Goal: Information Seeking & Learning: Learn about a topic

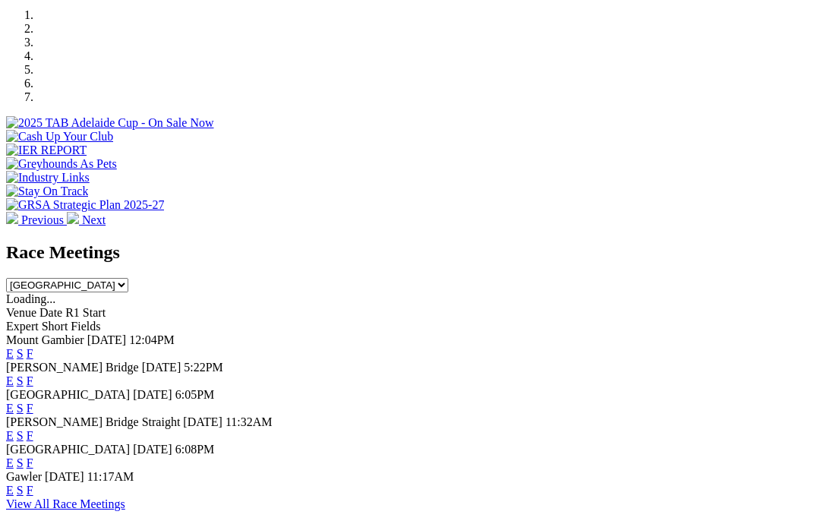
scroll to position [471, 0]
click at [33, 348] on link "F" at bounding box center [30, 354] width 7 height 13
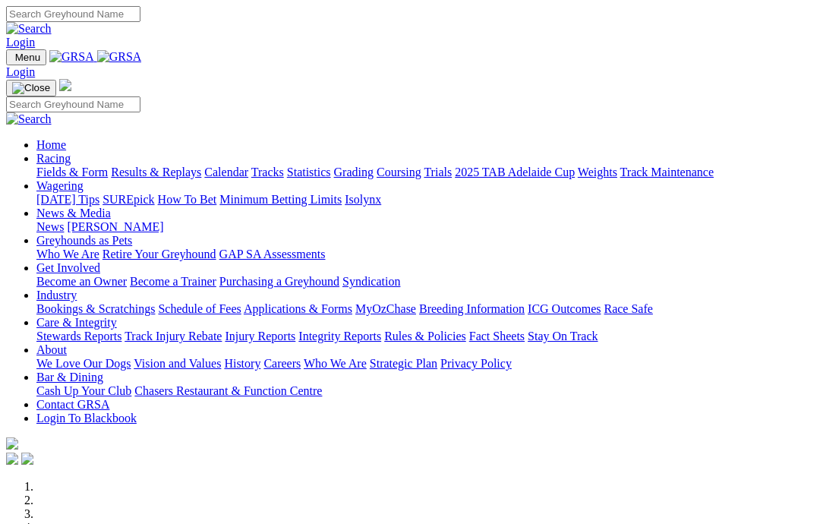
scroll to position [471, 0]
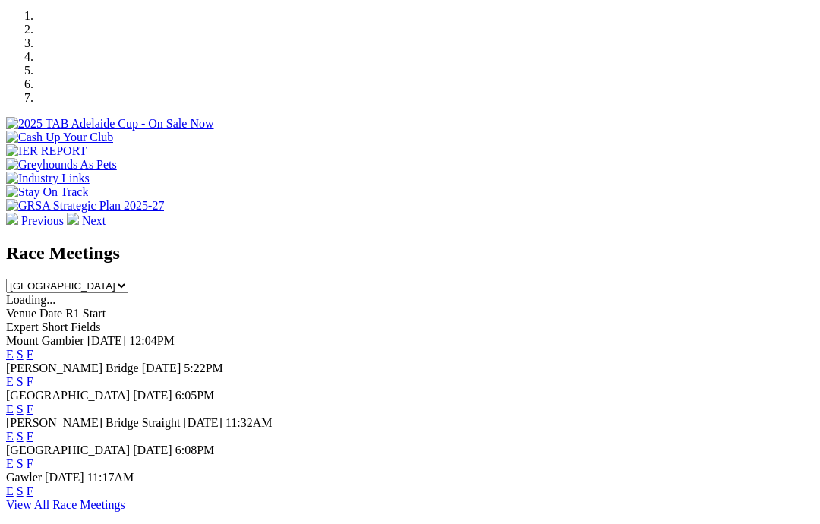
click at [33, 375] on link "F" at bounding box center [30, 381] width 7 height 13
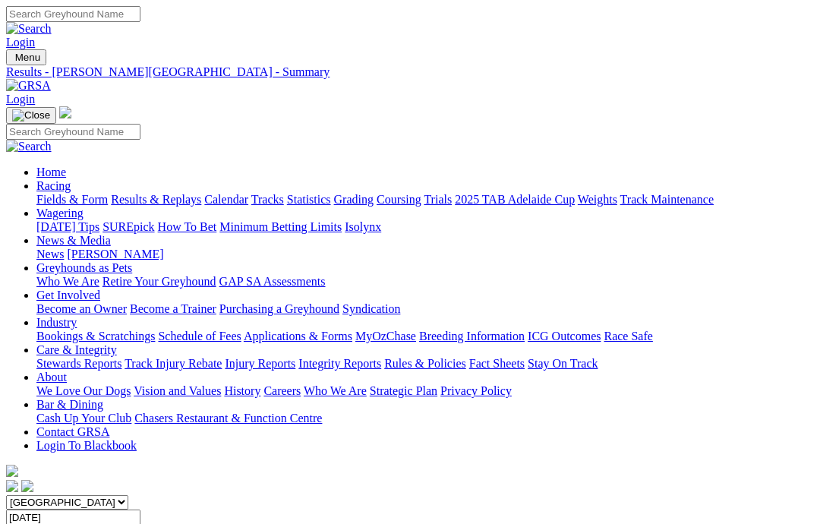
click at [111, 234] on link "News & Media" at bounding box center [73, 240] width 74 height 13
click at [64, 248] on link "News" at bounding box center [49, 254] width 27 height 13
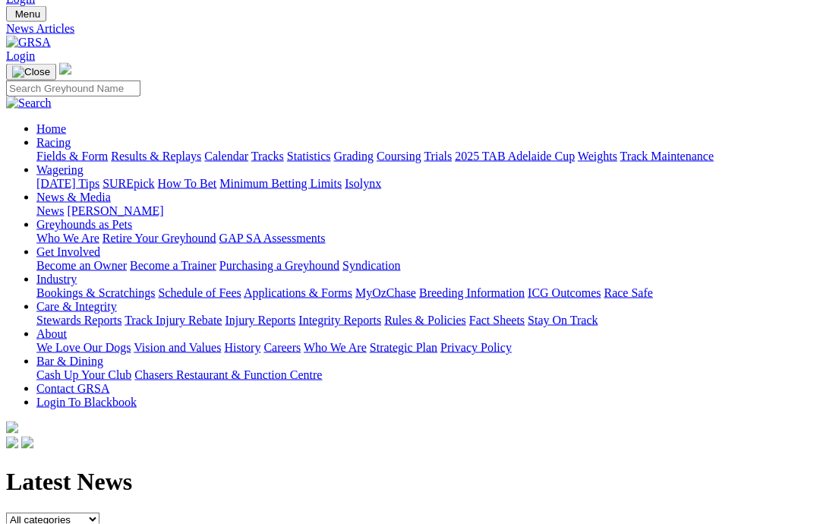
scroll to position [256, 0]
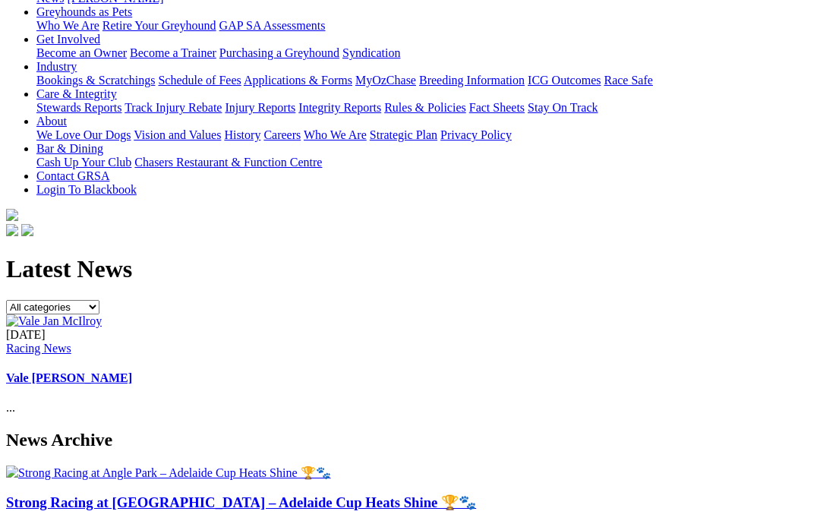
click at [82, 314] on img at bounding box center [54, 321] width 96 height 14
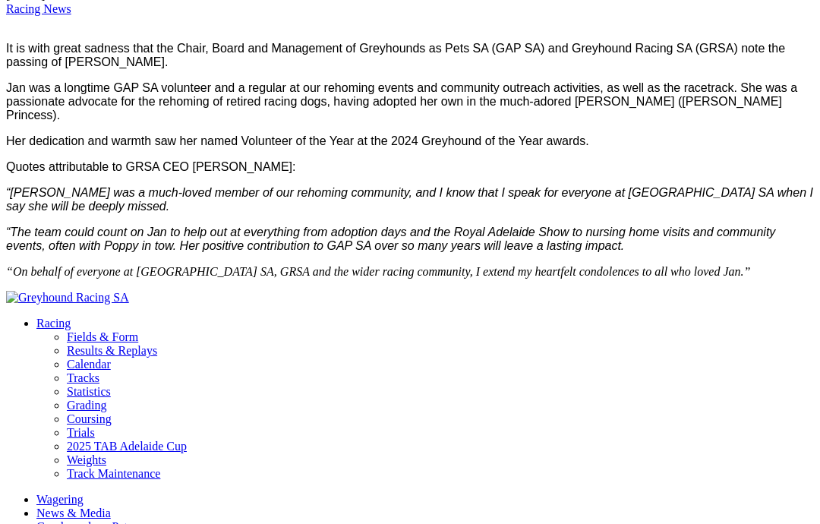
scroll to position [583, 0]
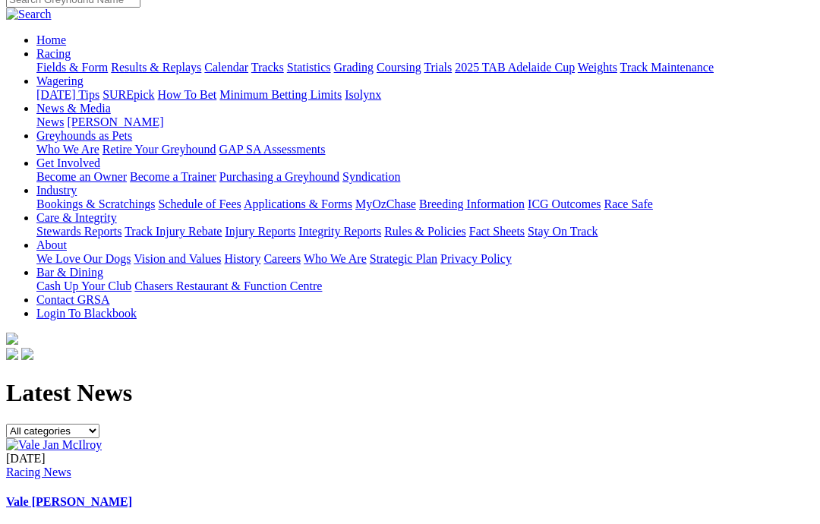
scroll to position [131, 0]
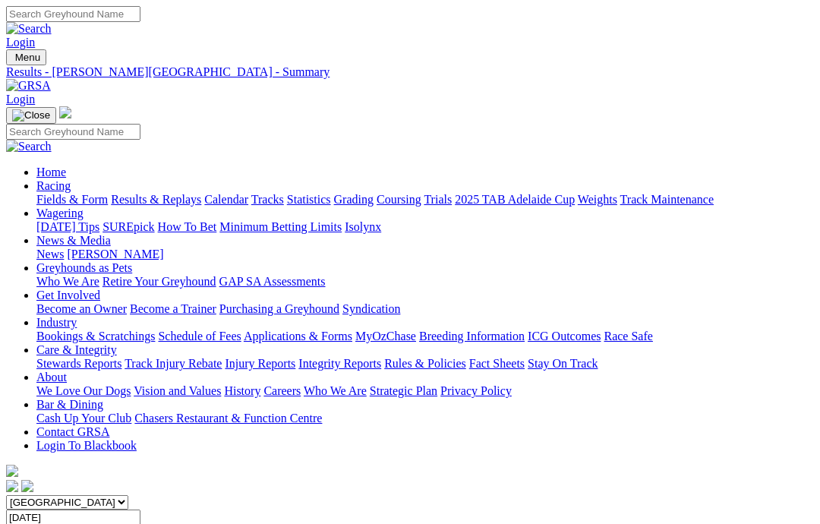
click at [117, 343] on link "Care & Integrity" at bounding box center [76, 349] width 81 height 13
click at [466, 357] on link "Rules & Policies" at bounding box center [425, 363] width 82 height 13
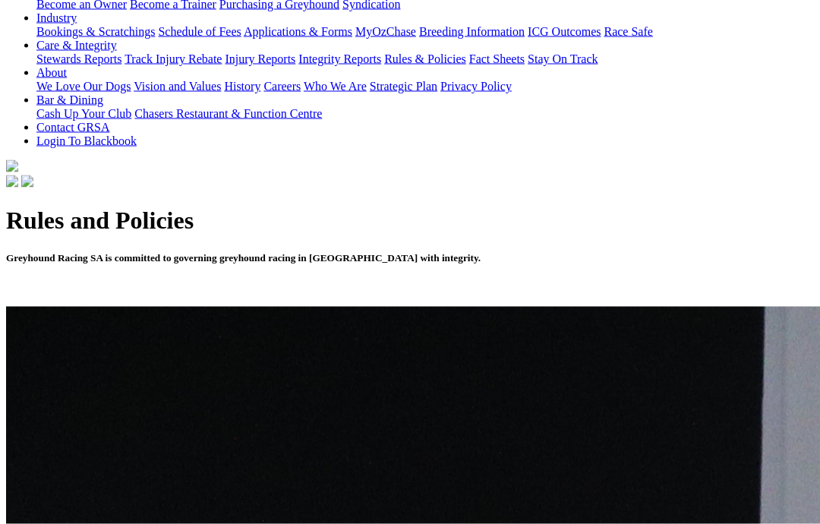
scroll to position [341, 0]
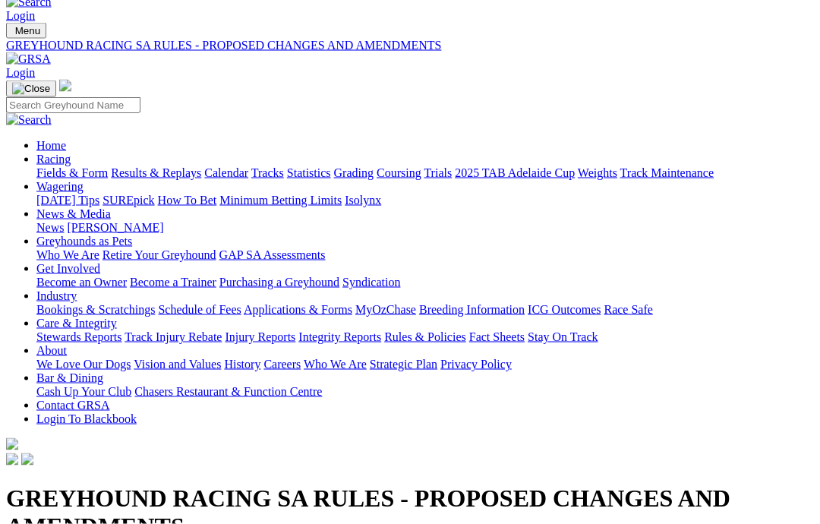
scroll to position [27, 0]
click at [381, 330] on link "Integrity Reports" at bounding box center [340, 336] width 83 height 13
